Goal: Task Accomplishment & Management: Manage account settings

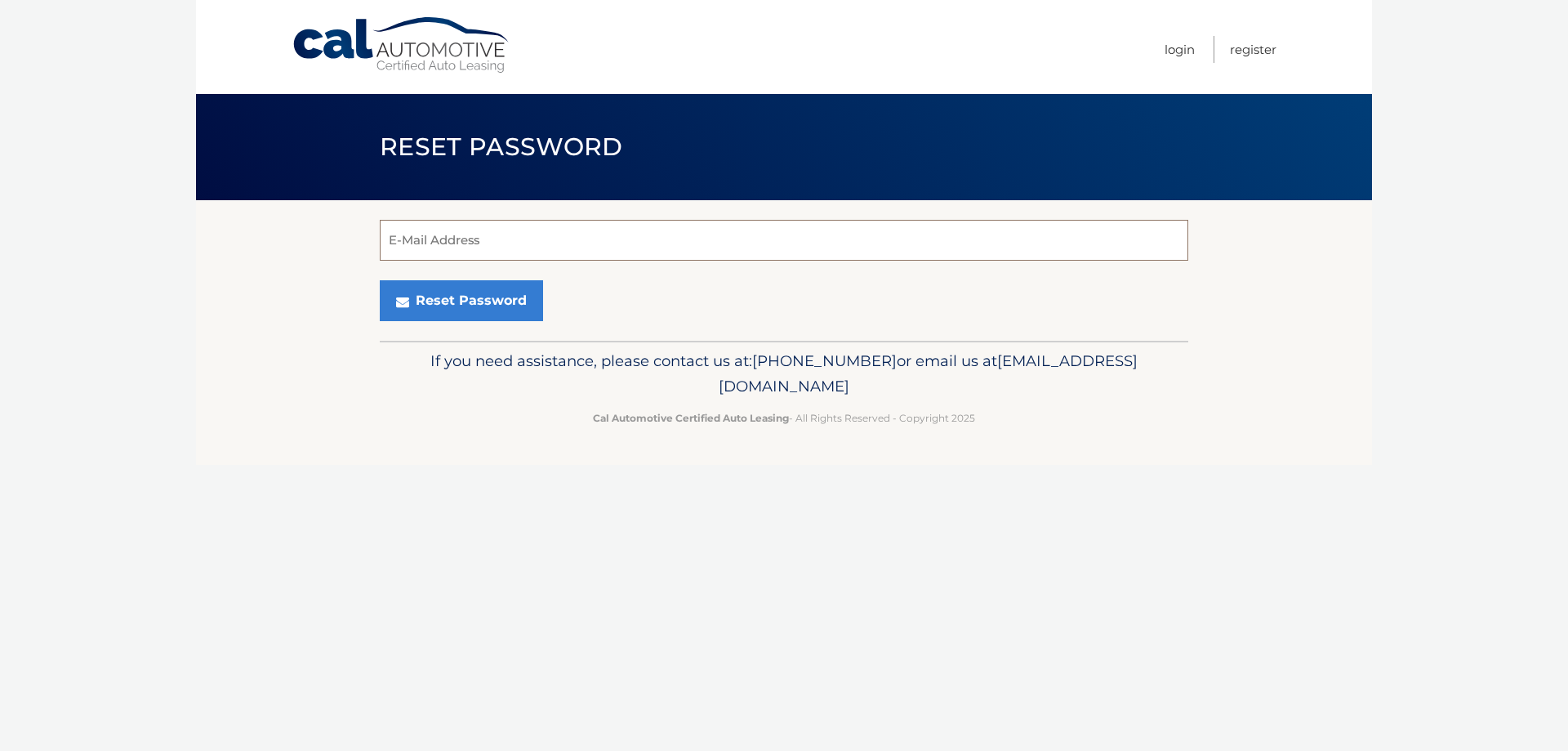
click at [657, 241] on input "E-Mail Address" at bounding box center [783, 241] width 808 height 41
type input "benson.pearson@gmail.com"
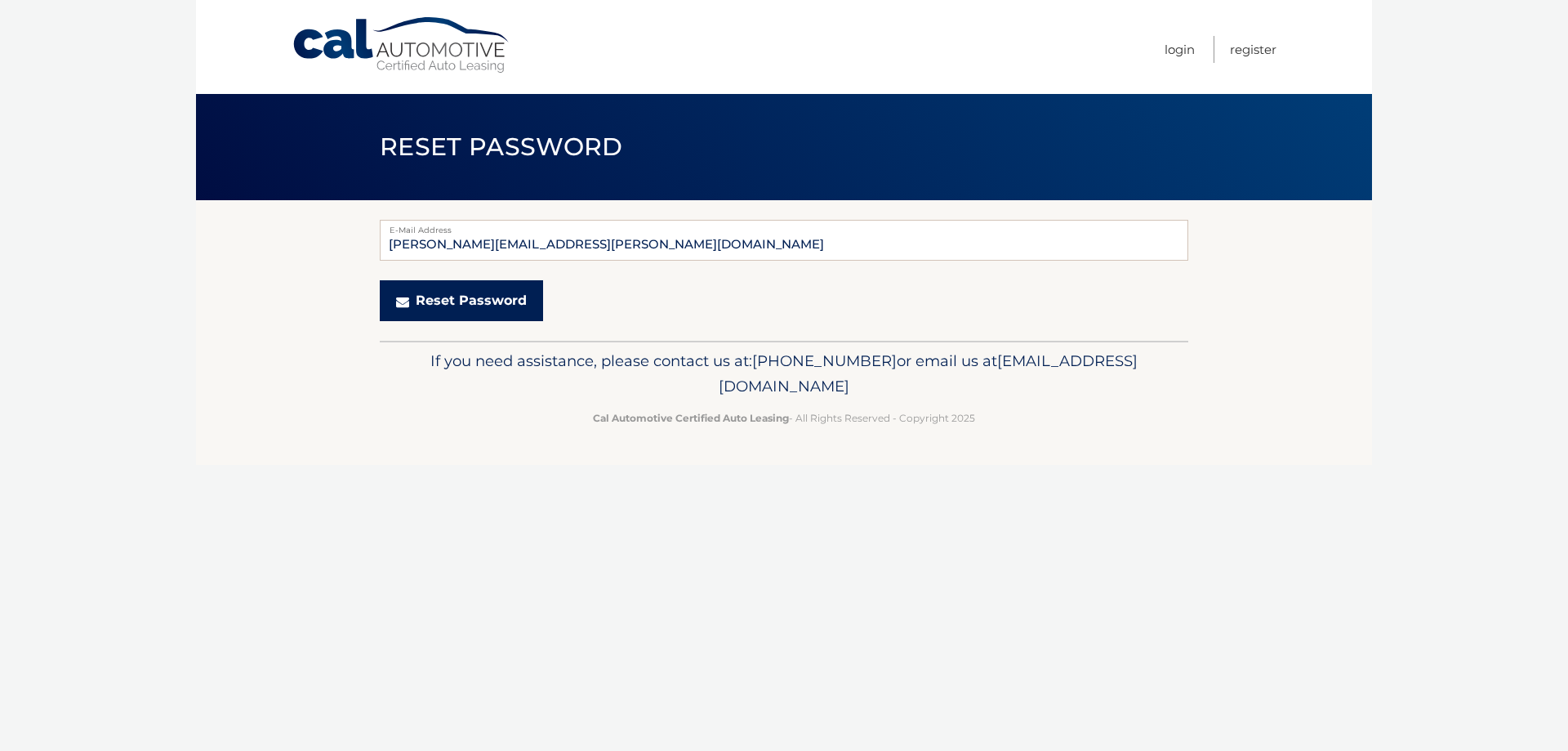
click at [447, 299] on button "Reset Password" at bounding box center [461, 301] width 163 height 41
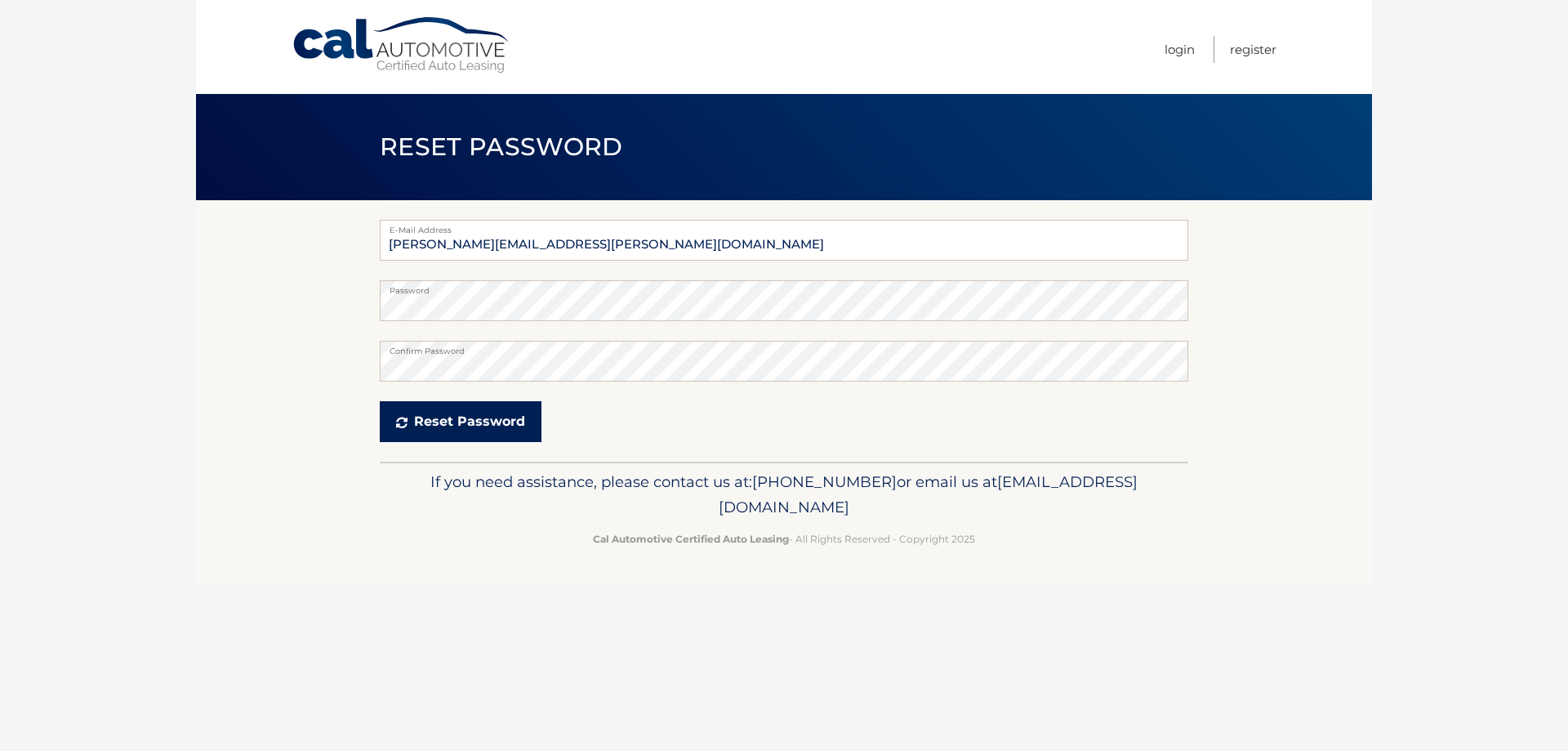
click at [501, 423] on button "Reset Password" at bounding box center [460, 422] width 161 height 41
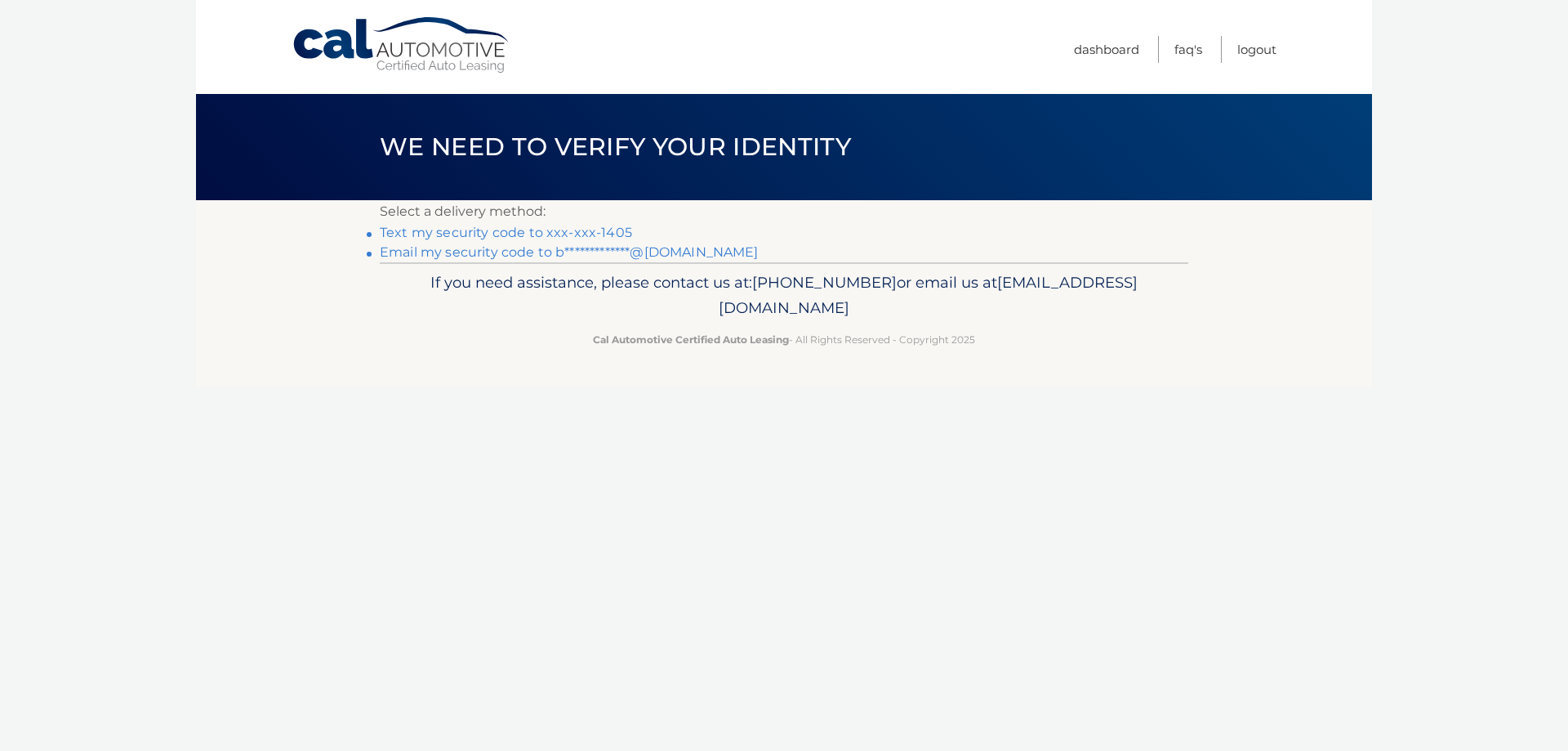
click at [460, 235] on link "Text my security code to xxx-xxx-1405" at bounding box center [506, 233] width 252 height 15
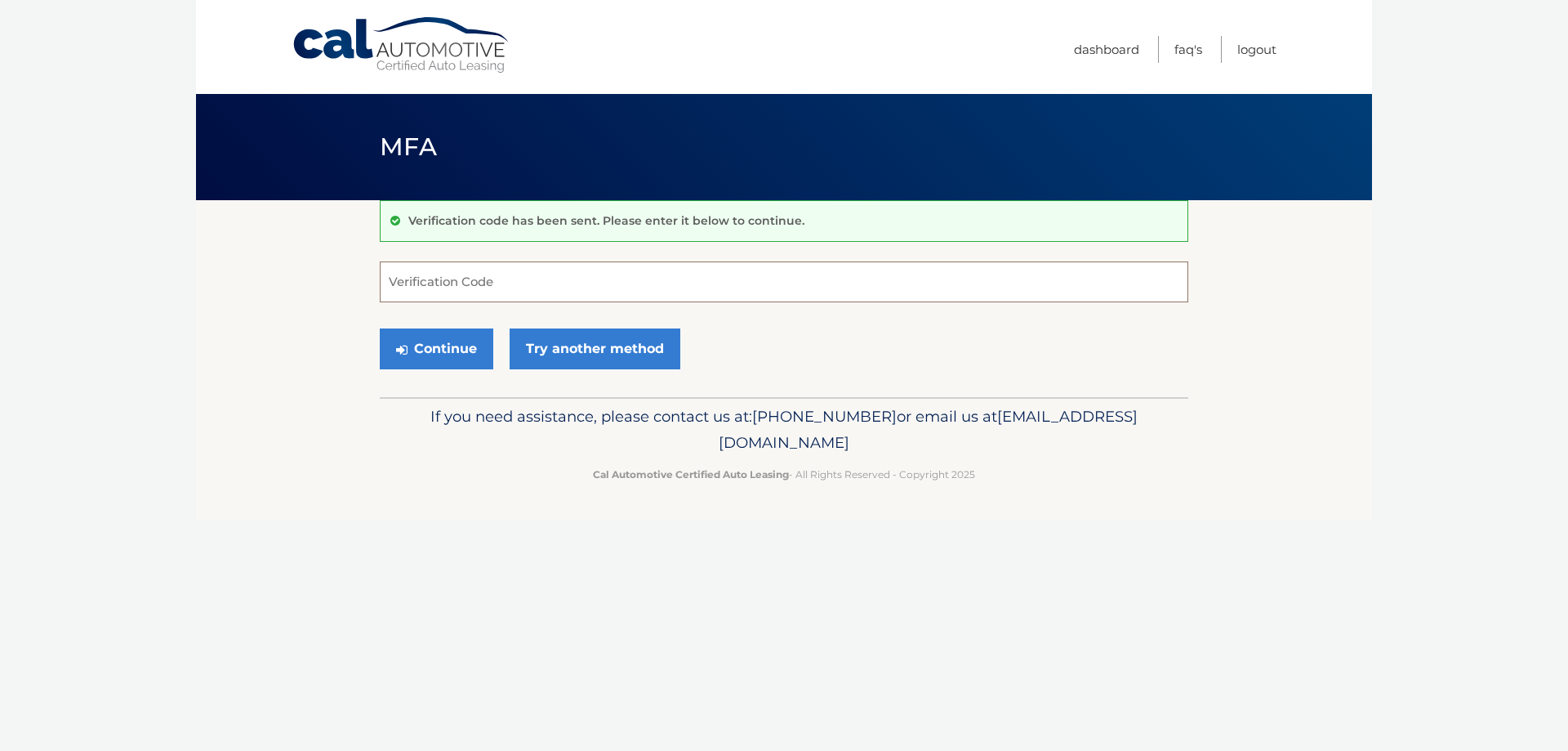
click at [476, 271] on input "Verification Code" at bounding box center [783, 282] width 808 height 41
type input "753503"
click at [459, 351] on button "Continue" at bounding box center [436, 349] width 113 height 41
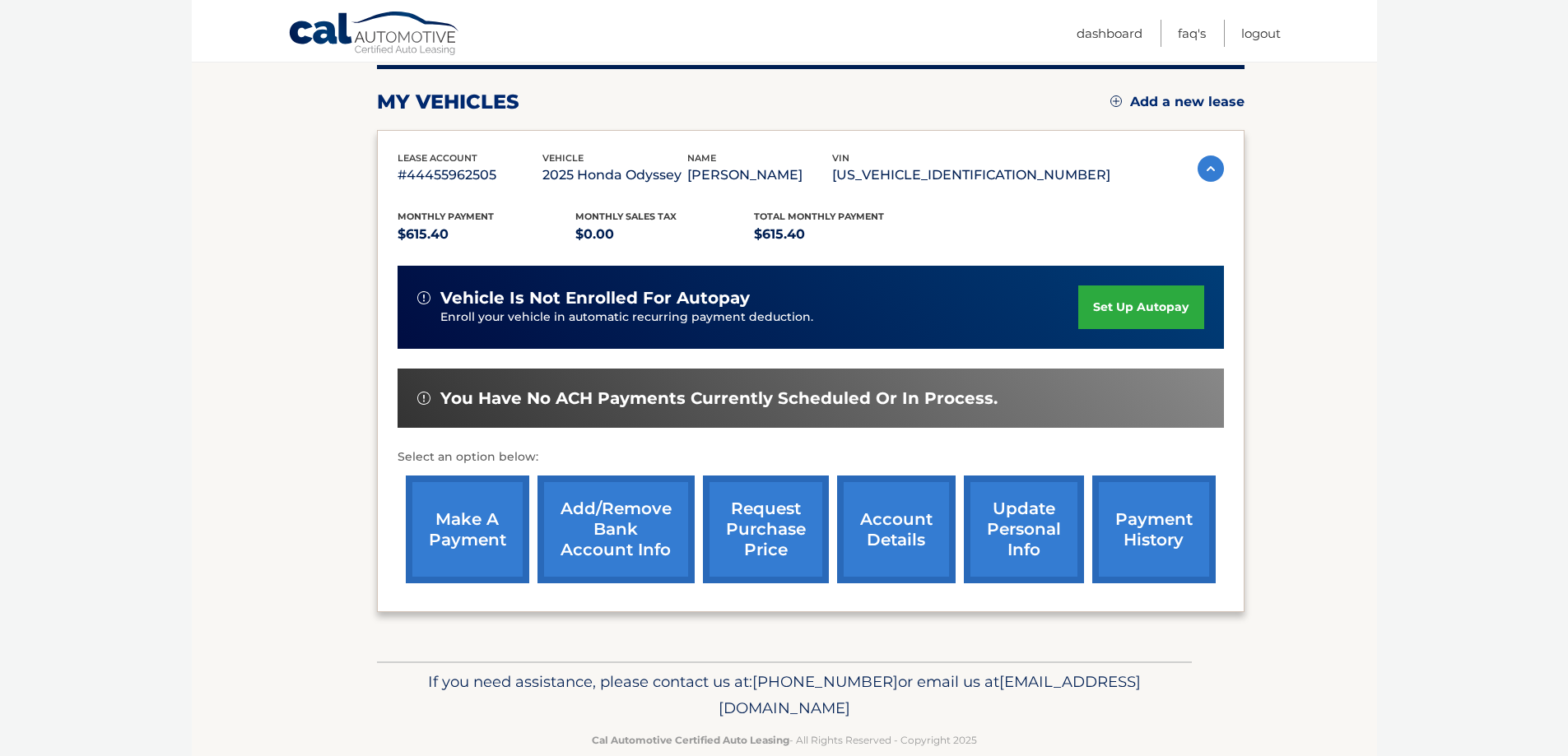
scroll to position [241, 0]
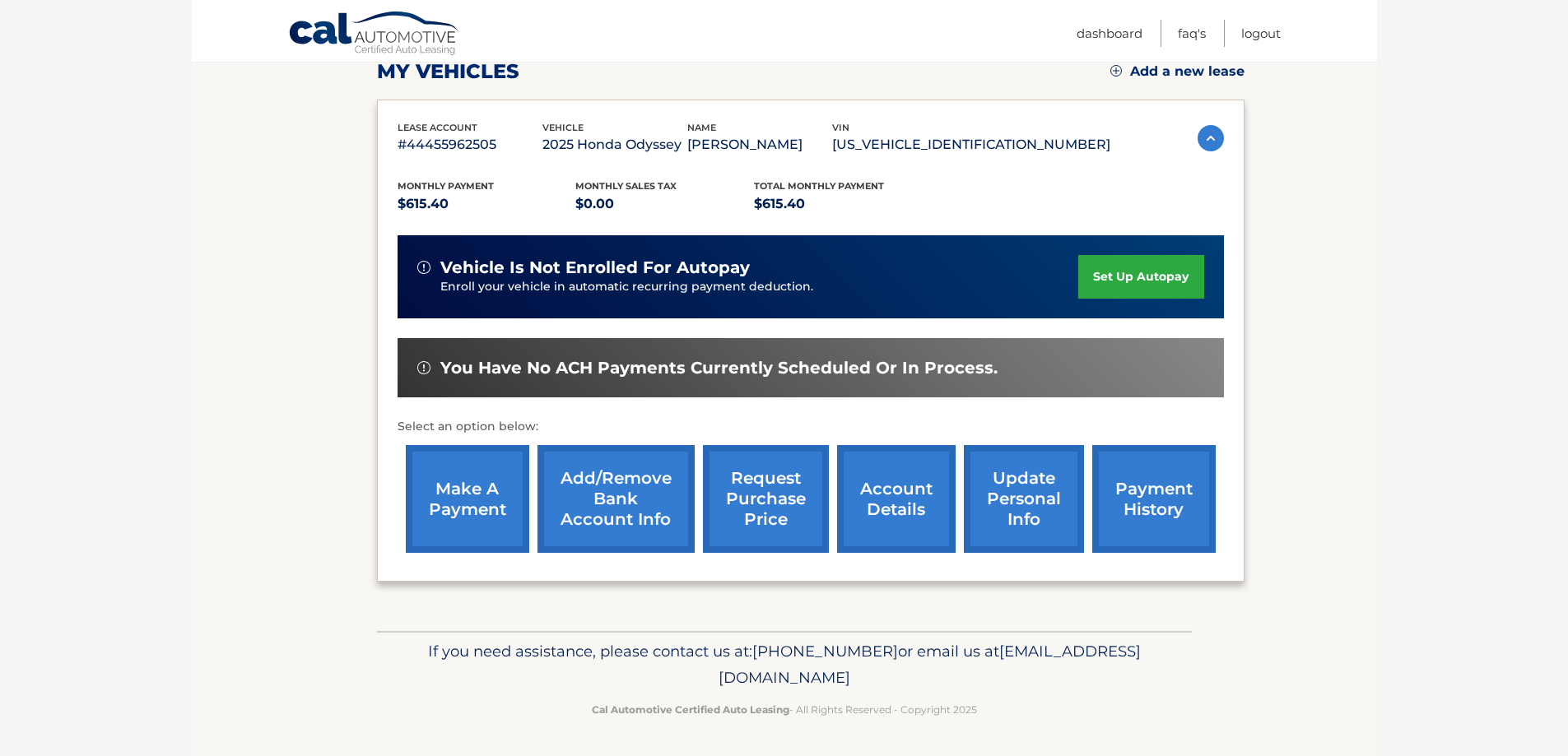
click at [1169, 283] on link "set up autopay" at bounding box center [1141, 277] width 125 height 43
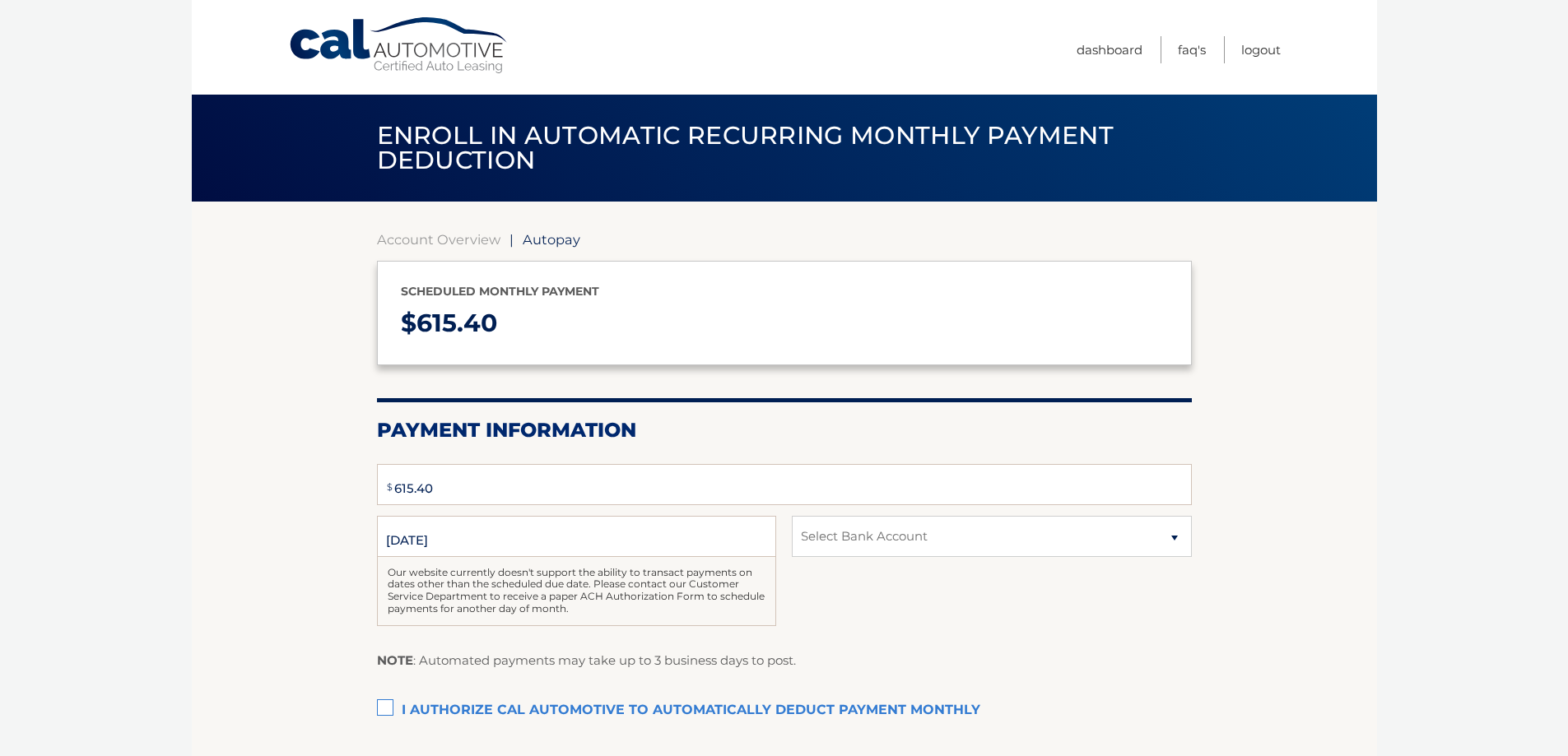
type input "615.4"
select select "NWIxZDEyYjQtODNjMS00MWYzLTkzMjctZGY2ZWI1MTY1YzEx"
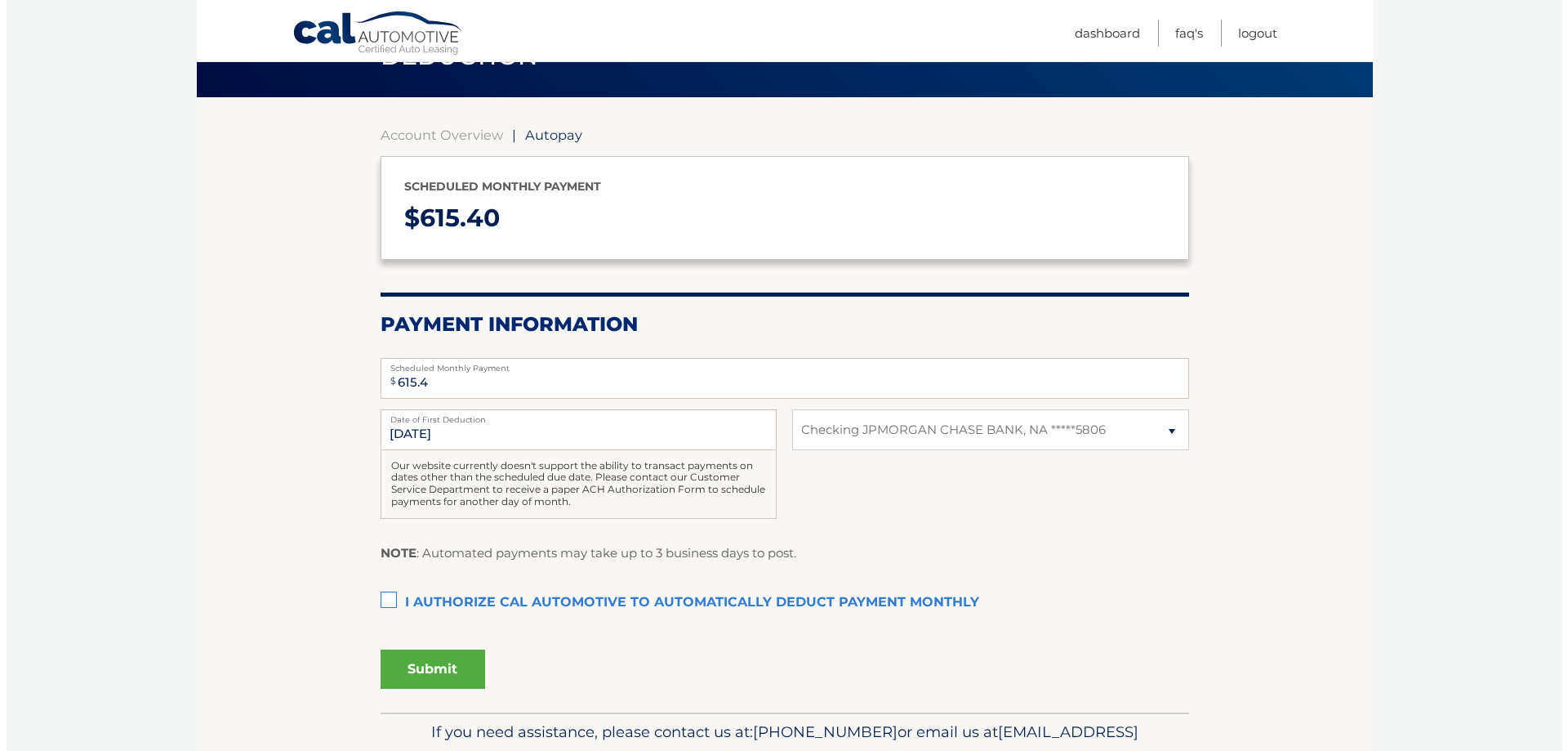
scroll to position [163, 0]
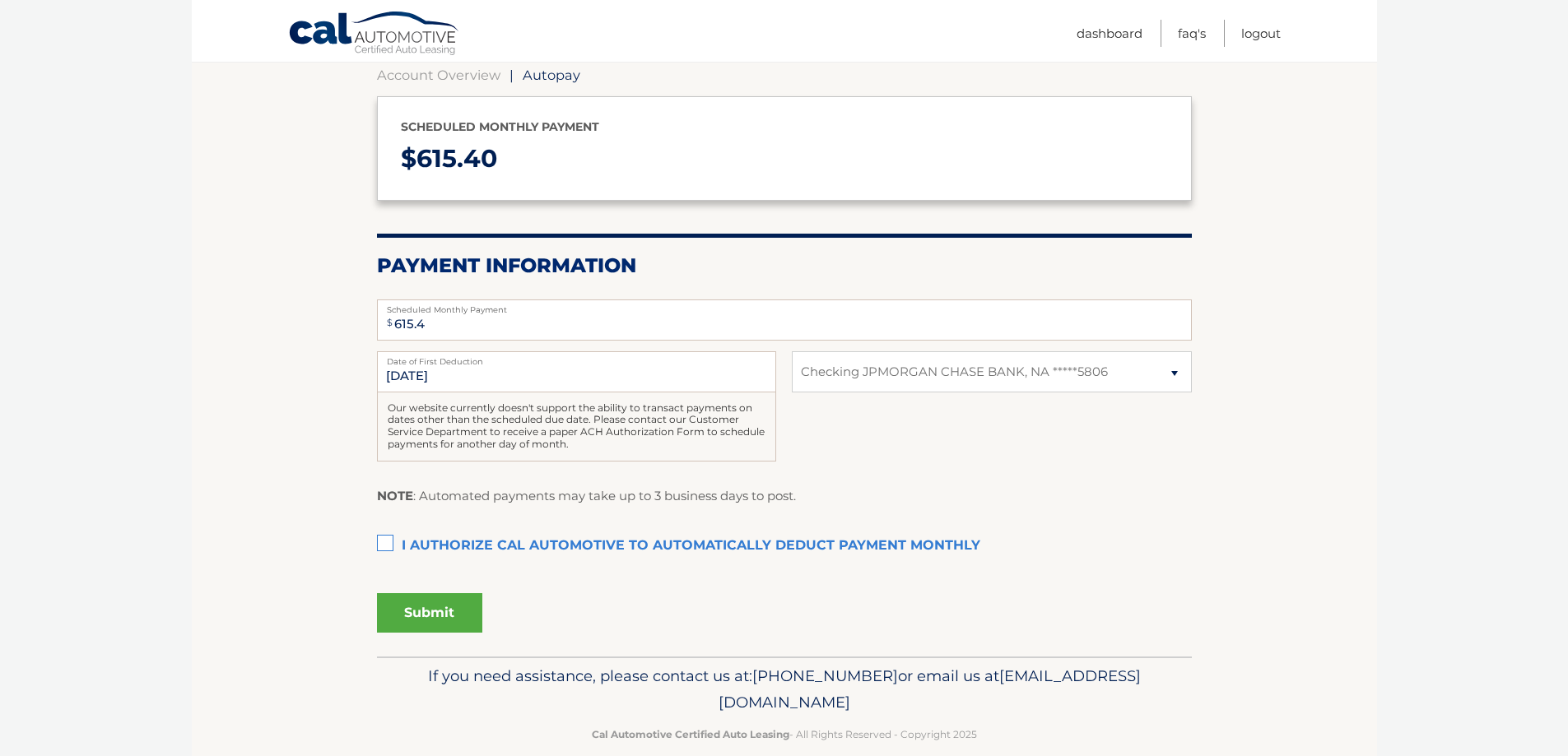
click at [382, 554] on label "I authorize cal automotive to automatically deduct payment monthly This checkbo…" at bounding box center [784, 546] width 814 height 33
click at [0, 0] on input "I authorize cal automotive to automatically deduct payment monthly This checkbo…" at bounding box center [0, 0] width 0 height 0
click at [453, 619] on button "Submit" at bounding box center [430, 613] width 106 height 40
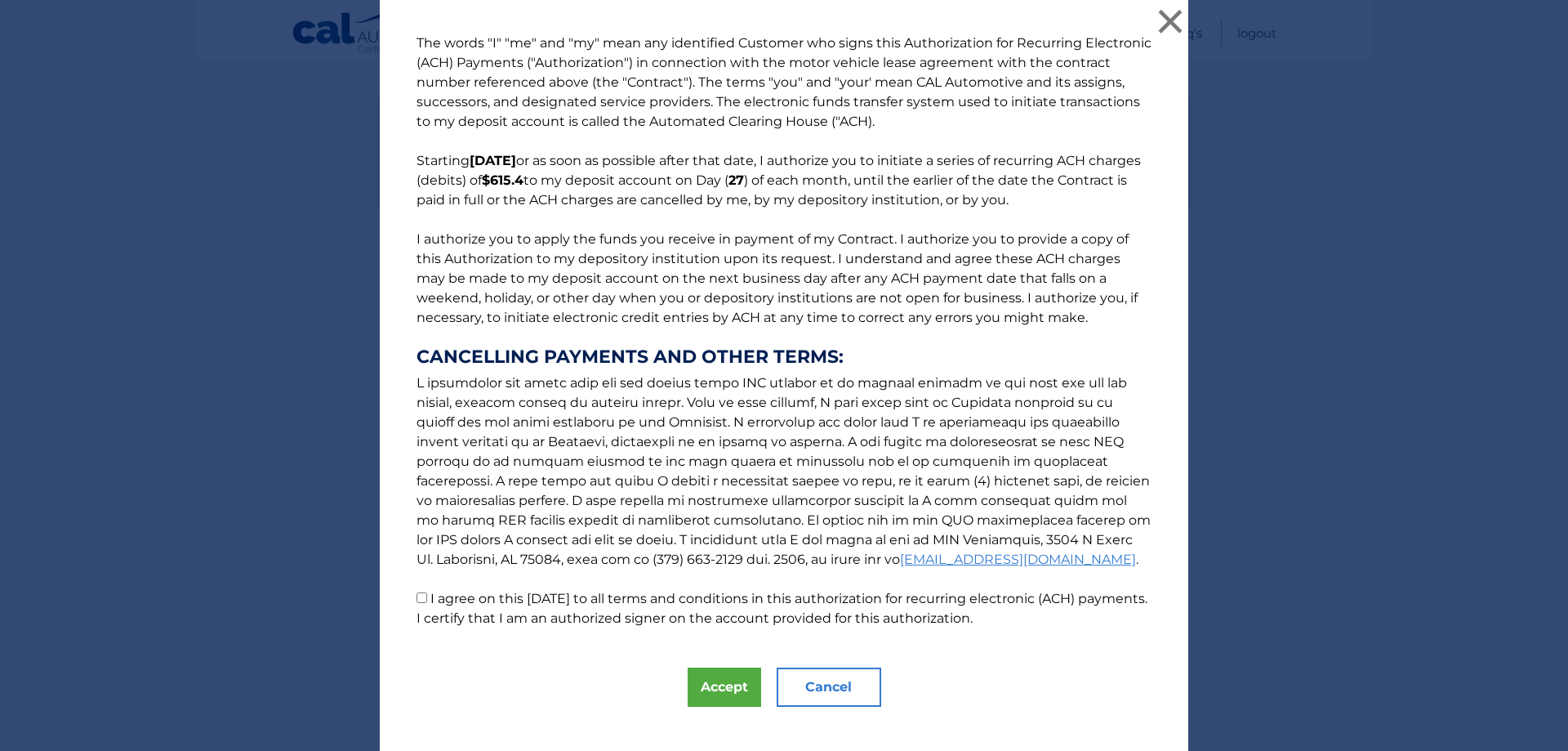
click at [454, 603] on label "I agree on this [DATE] to all terms and conditions in this authorization for re…" at bounding box center [781, 608] width 731 height 35
click at [427, 603] on input "I agree on this [DATE] to all terms and conditions in this authorization for re…" at bounding box center [422, 597] width 10 height 10
checkbox input "true"
click at [719, 693] on button "Accept" at bounding box center [725, 687] width 74 height 40
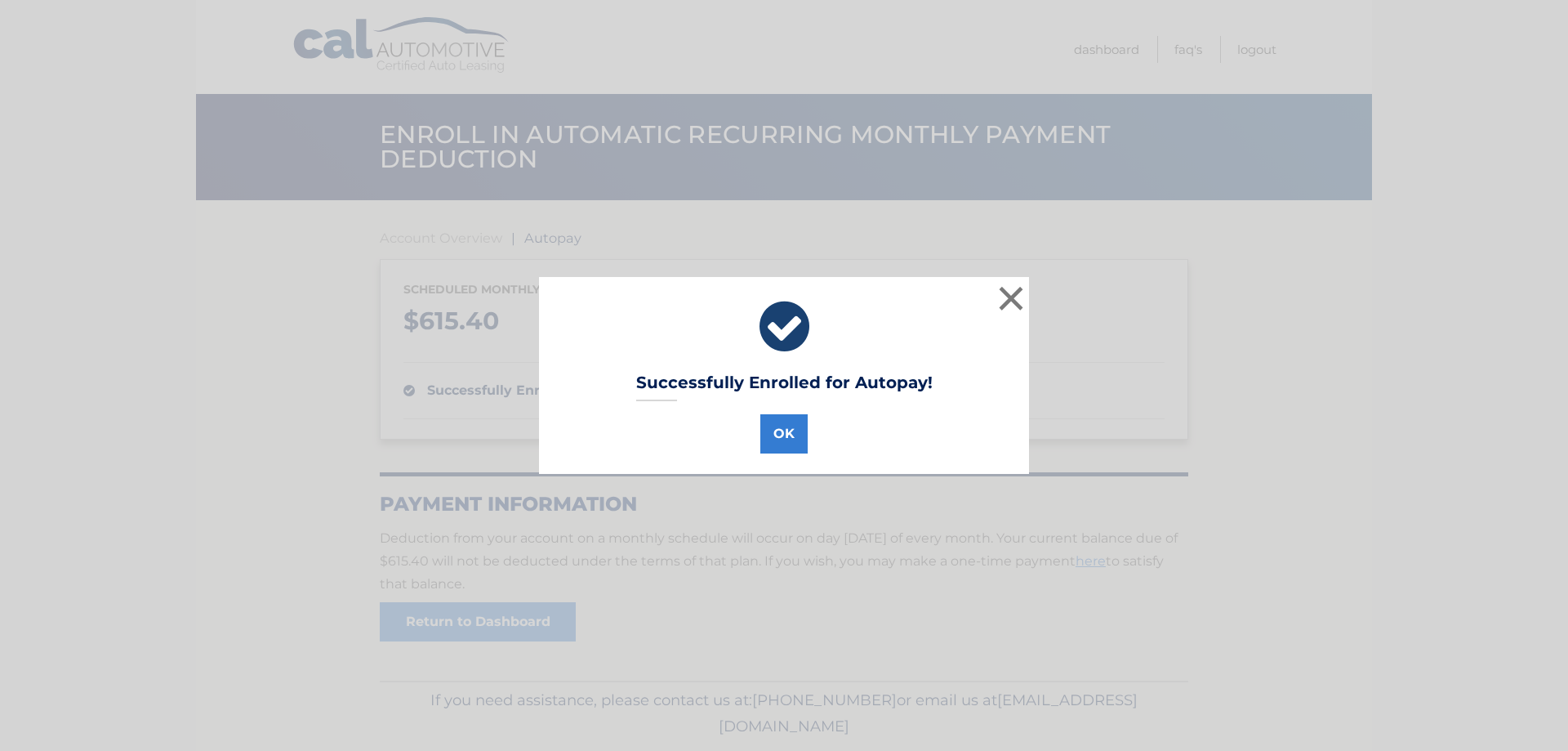
click at [780, 458] on div "Successfully Enrolled for Autopay! OK ×" at bounding box center [784, 375] width 490 height 196
click at [784, 443] on button "OK" at bounding box center [783, 434] width 47 height 40
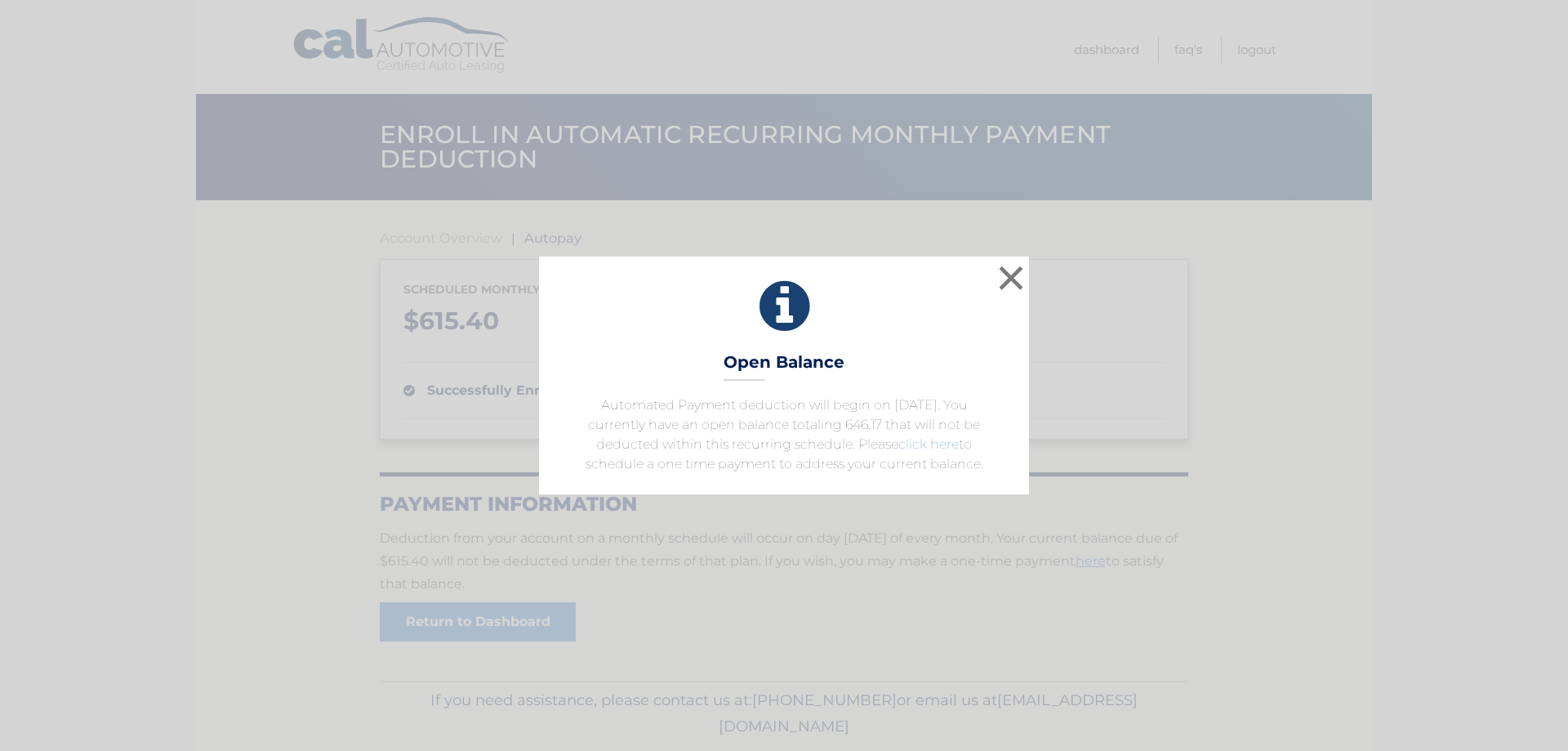
click at [915, 447] on link "click here" at bounding box center [928, 444] width 60 height 15
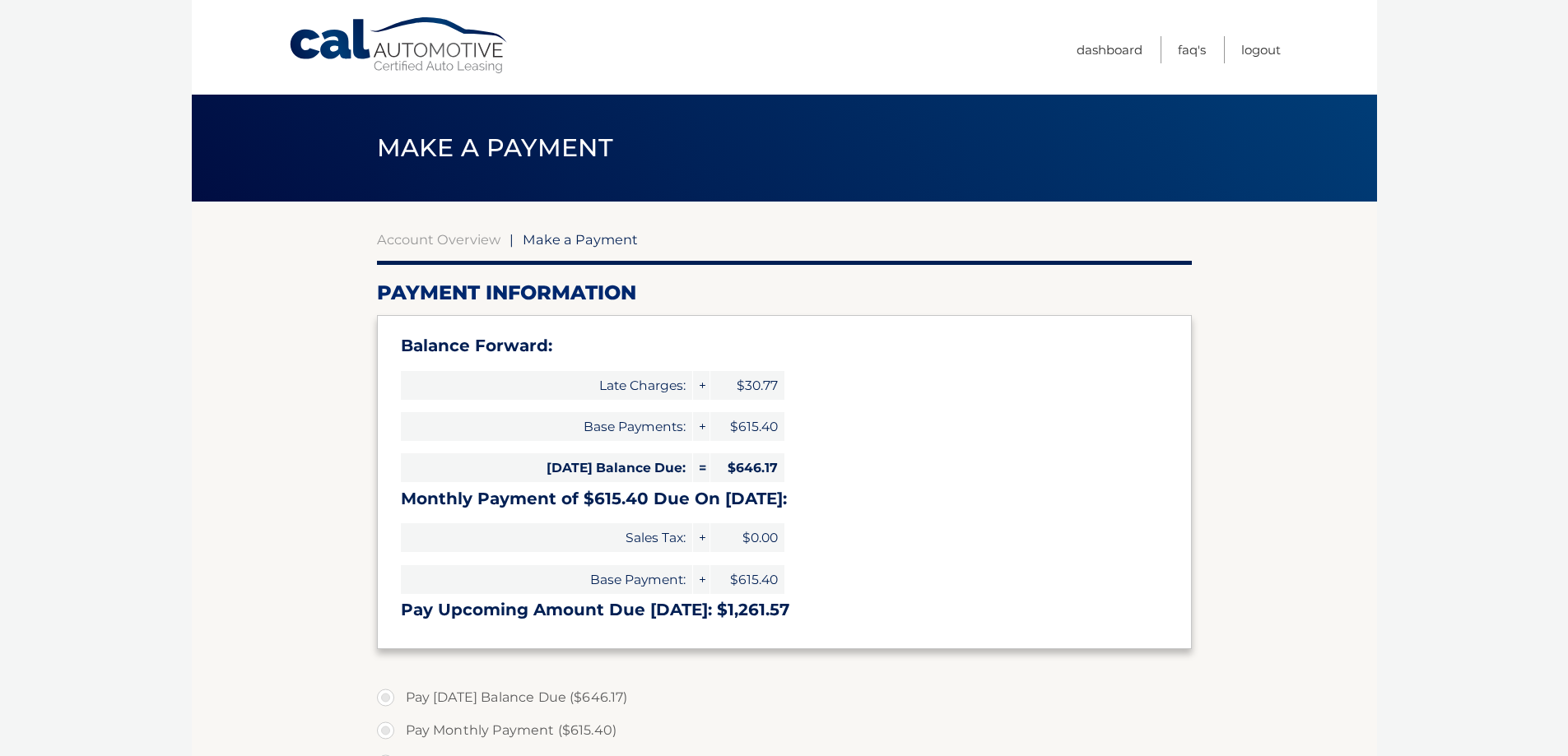
select select "NWIxZDEyYjQtODNjMS00MWYzLTkzMjctZGY2ZWI1MTY1YzEx"
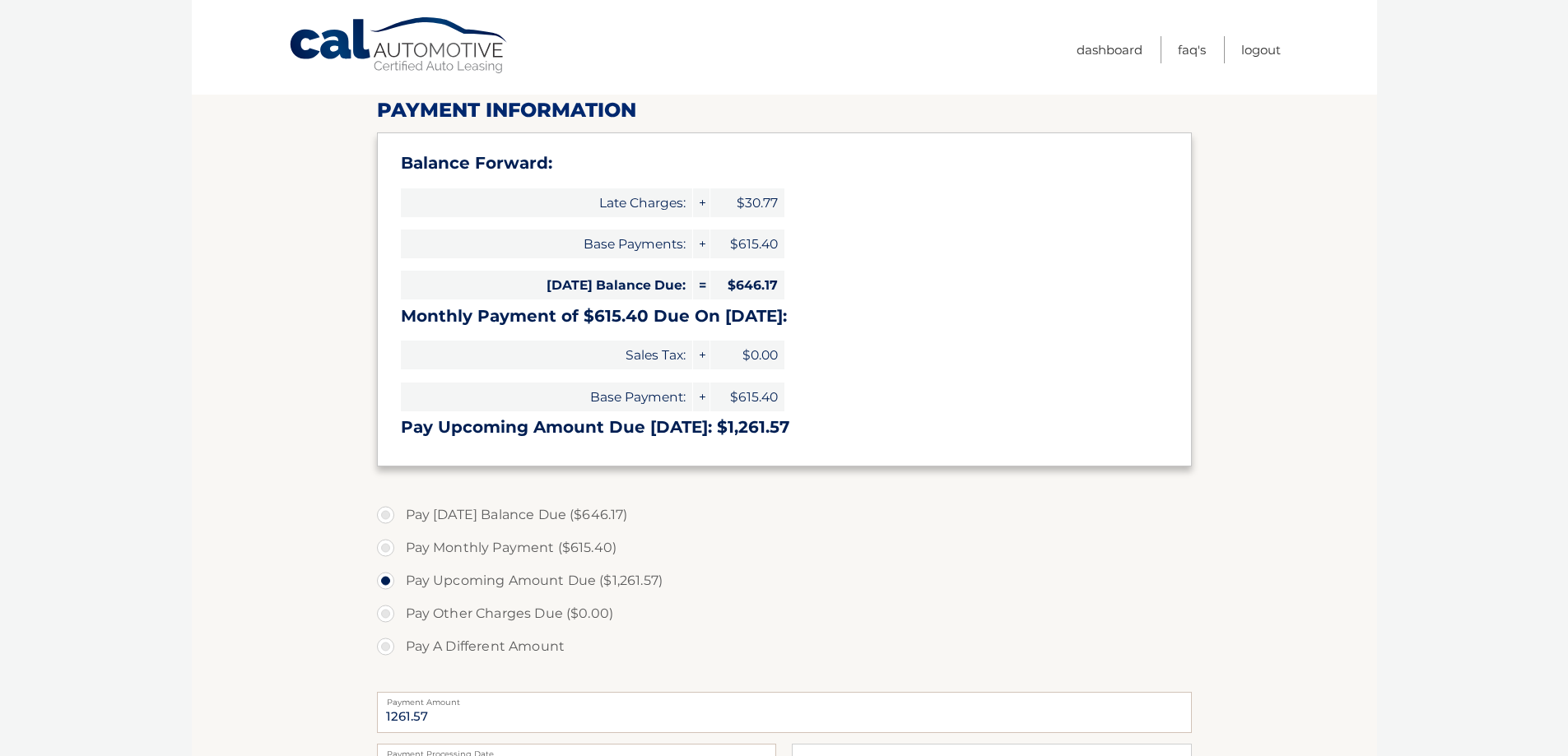
scroll to position [247, 0]
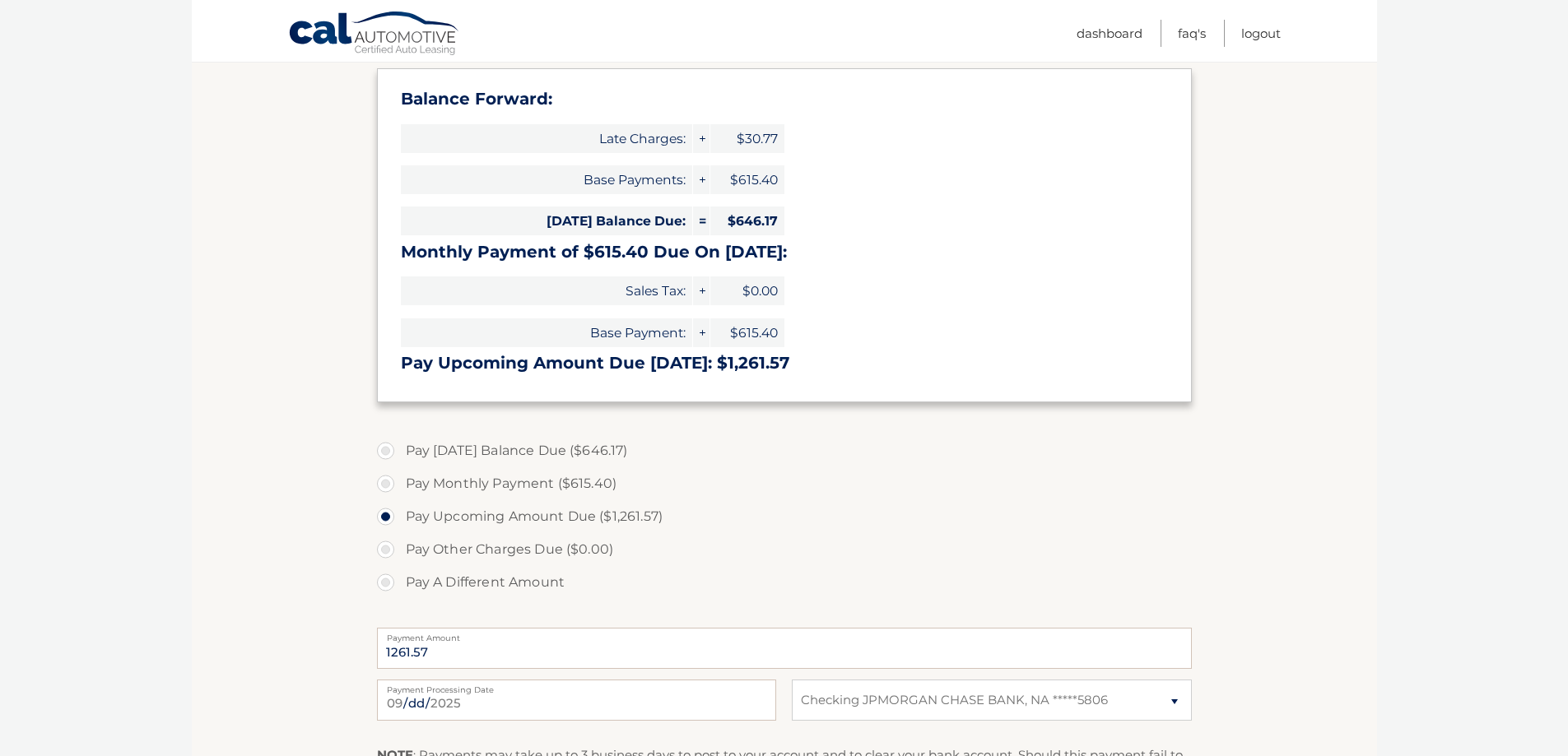
click at [537, 456] on label "Pay [DATE] Balance Due ($646.17)" at bounding box center [784, 451] width 814 height 33
click at [400, 456] on input "Pay [DATE] Balance Due ($646.17)" at bounding box center [391, 447] width 16 height 26
radio input "true"
type input "646.17"
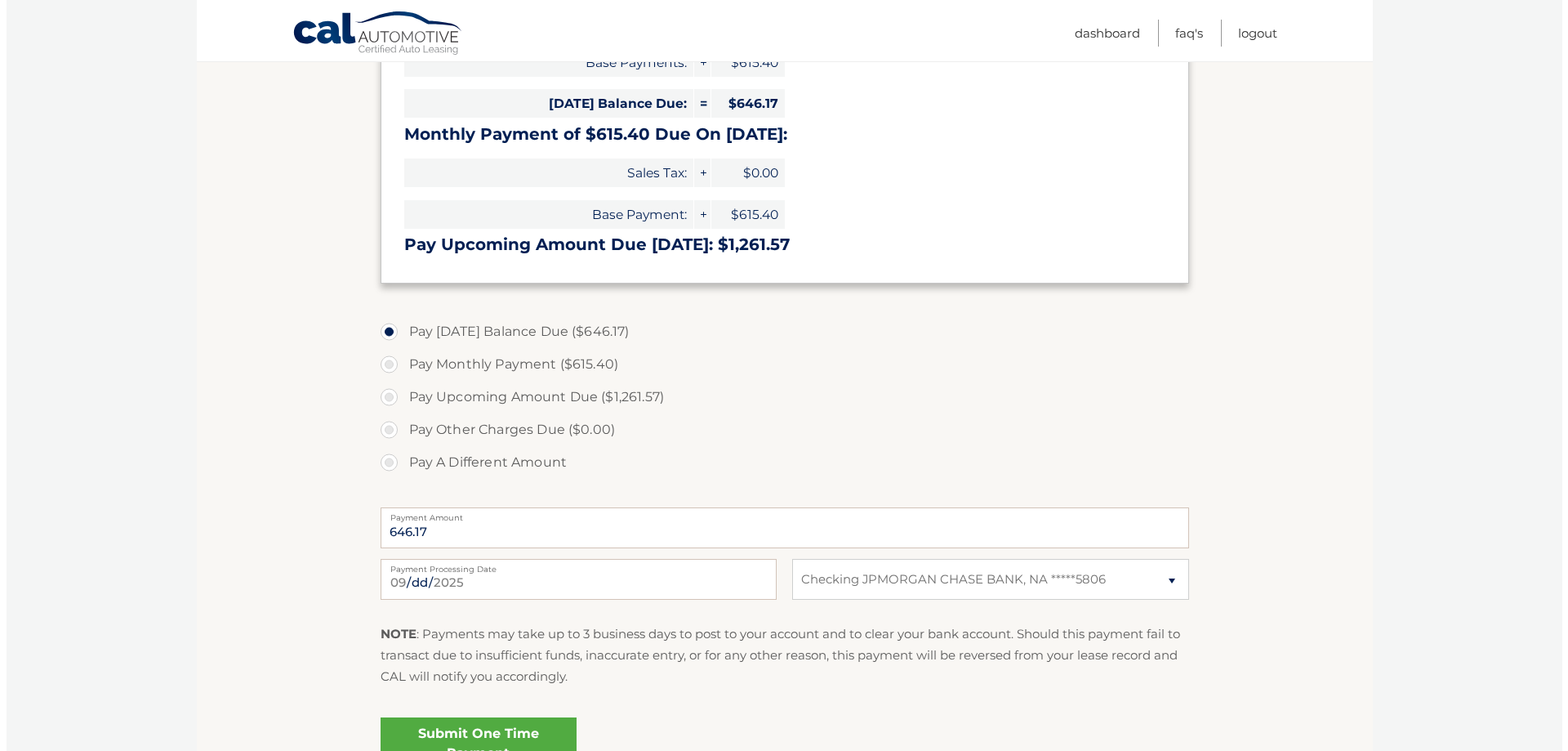
scroll to position [491, 0]
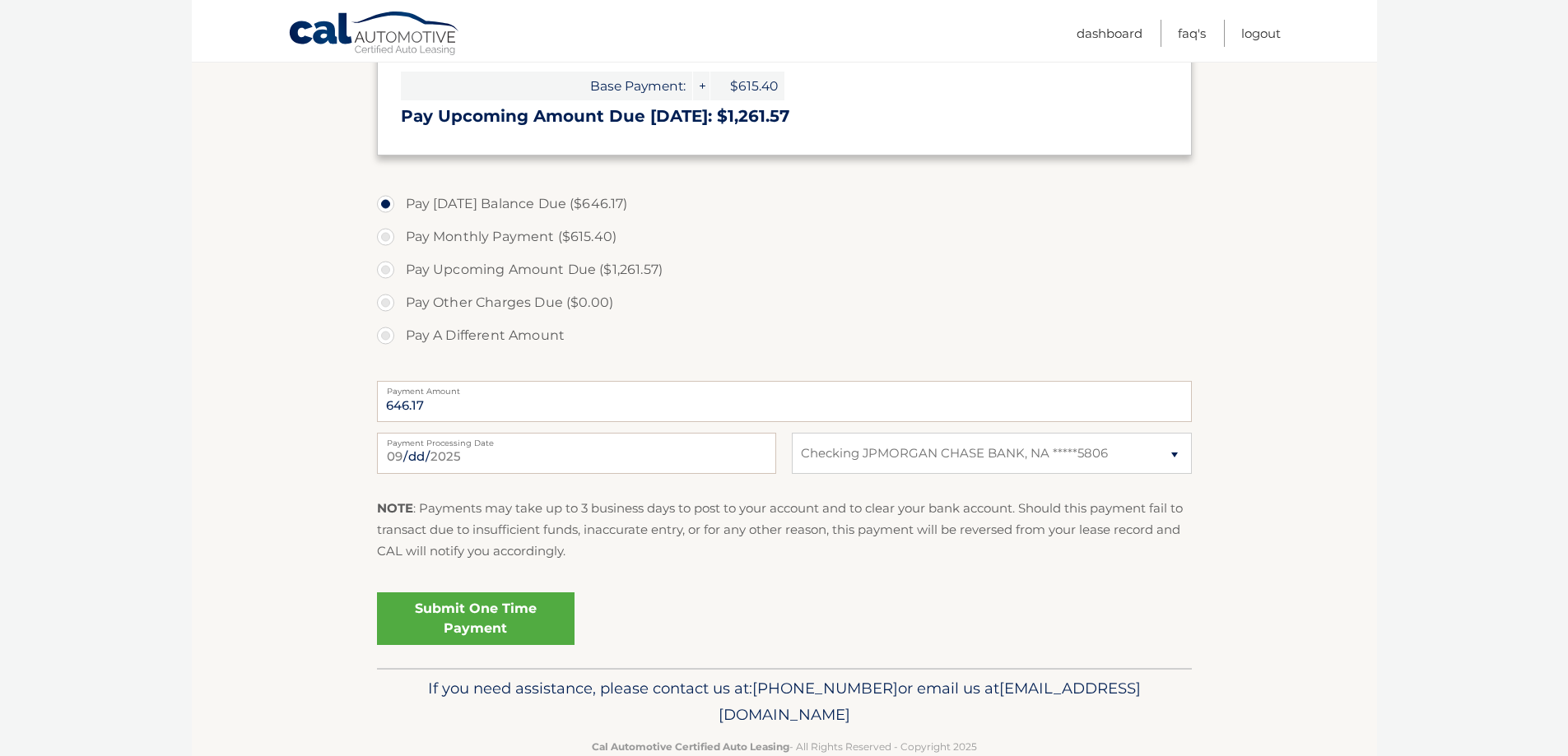
click at [466, 607] on link "Submit One Time Payment" at bounding box center [476, 618] width 197 height 53
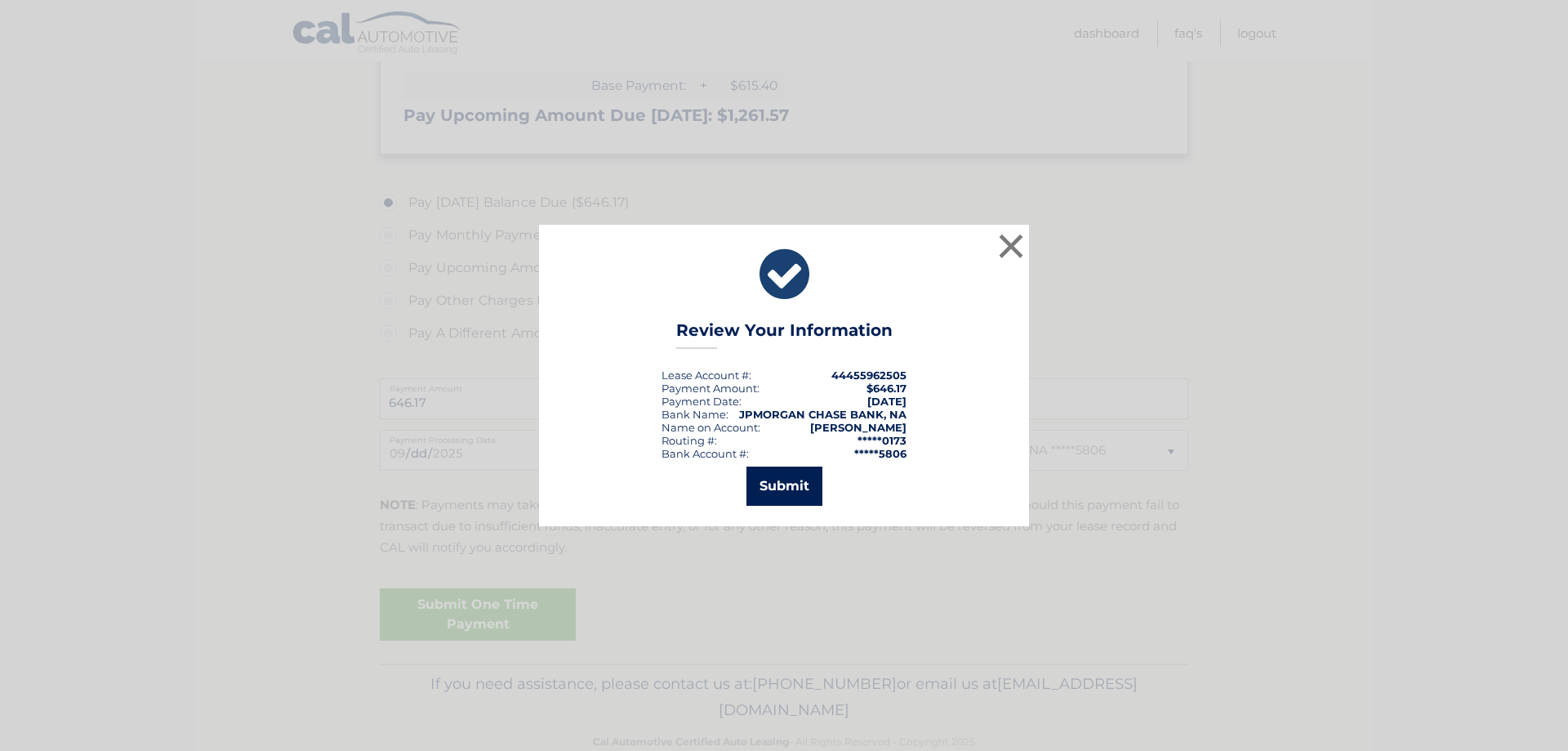
click at [777, 481] on button "Submit" at bounding box center [784, 486] width 76 height 40
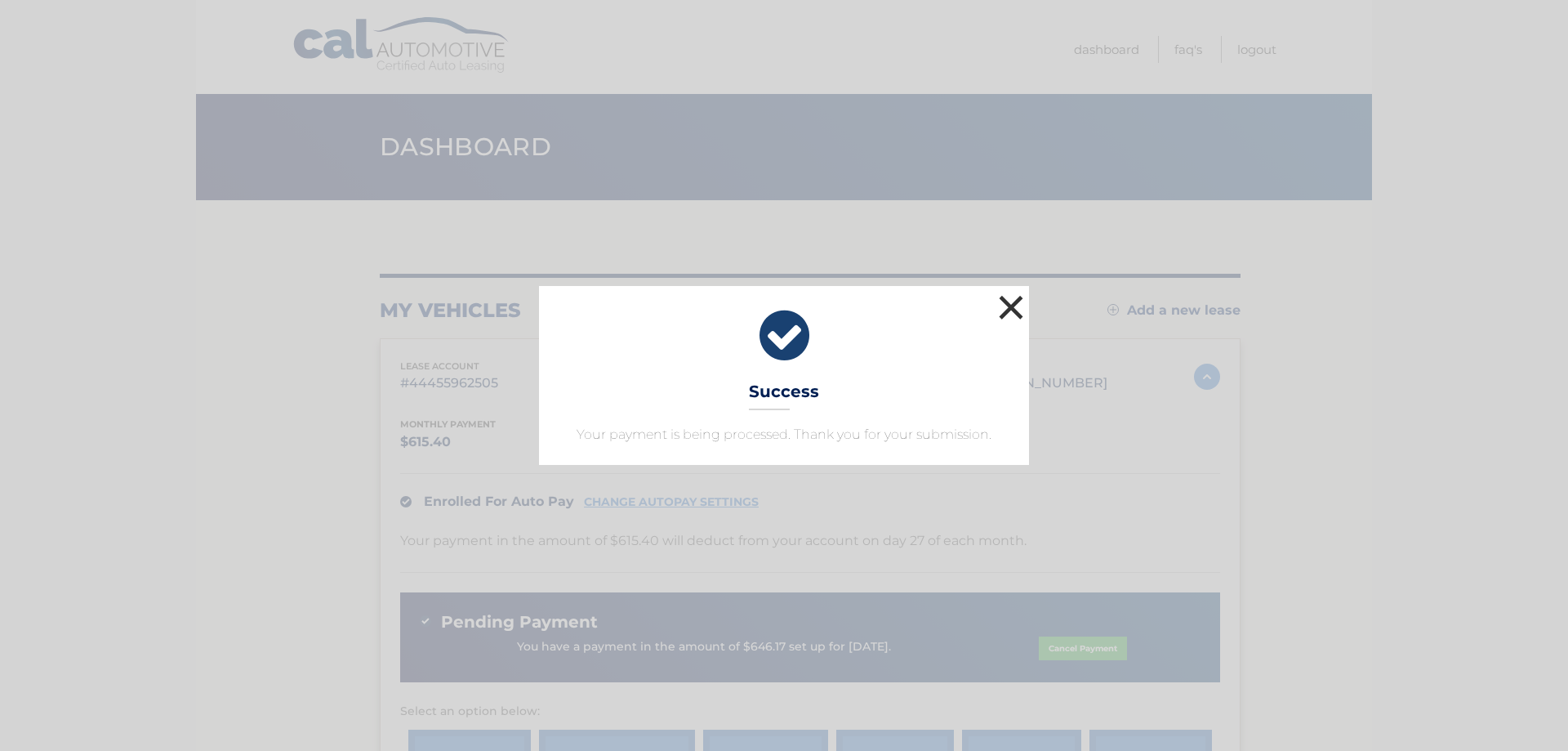
click at [1006, 311] on button "×" at bounding box center [1011, 308] width 33 height 33
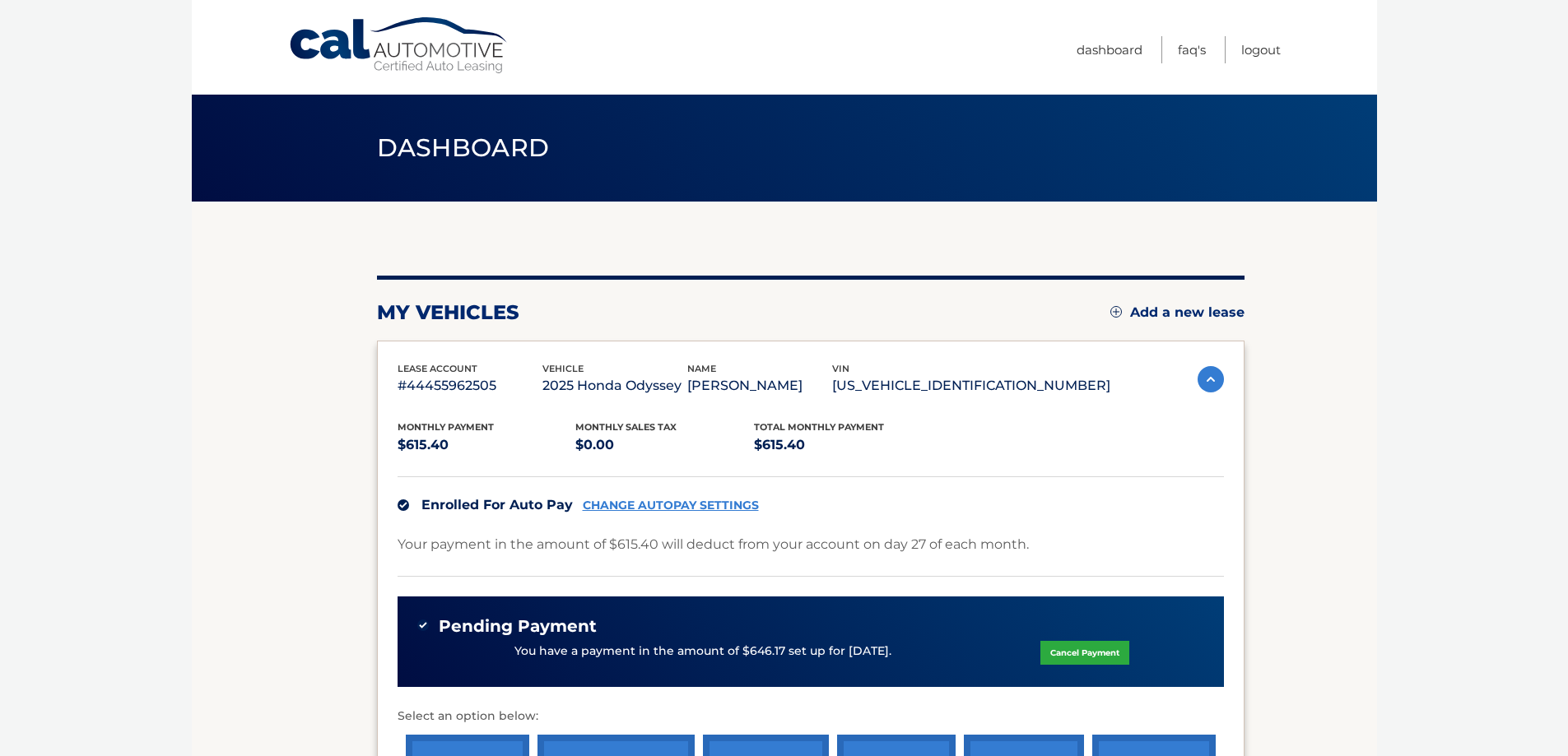
click at [1362, 444] on section "my vehicles Add a new lease lease account #44455962505 vehicle 2025 Honda Odyss…" at bounding box center [784, 561] width 1185 height 719
